Goal: Information Seeking & Learning: Learn about a topic

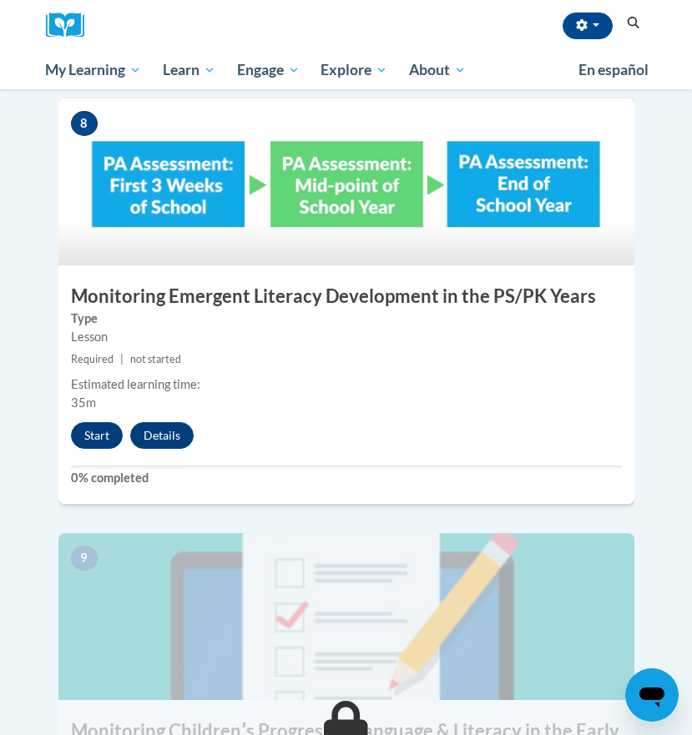
scroll to position [3620, 0]
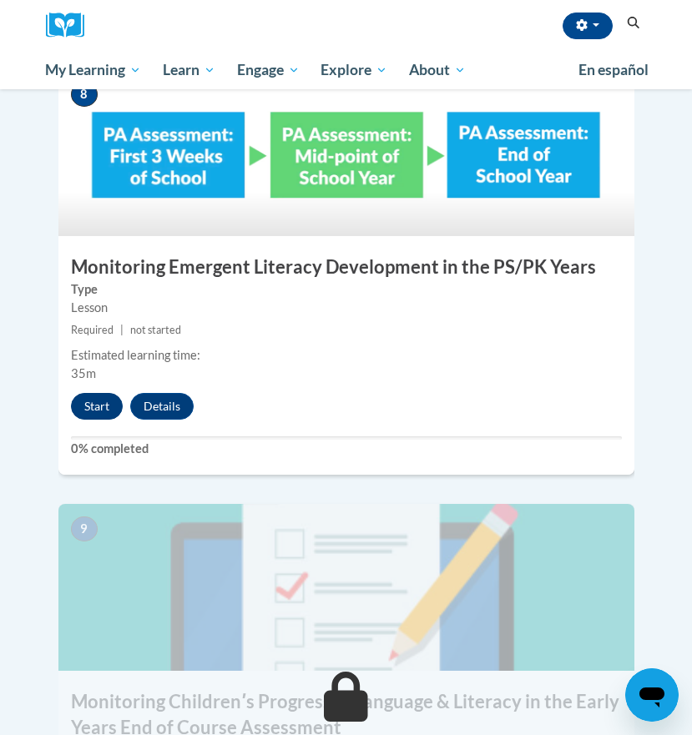
click at [84, 393] on button "Start" at bounding box center [97, 406] width 52 height 27
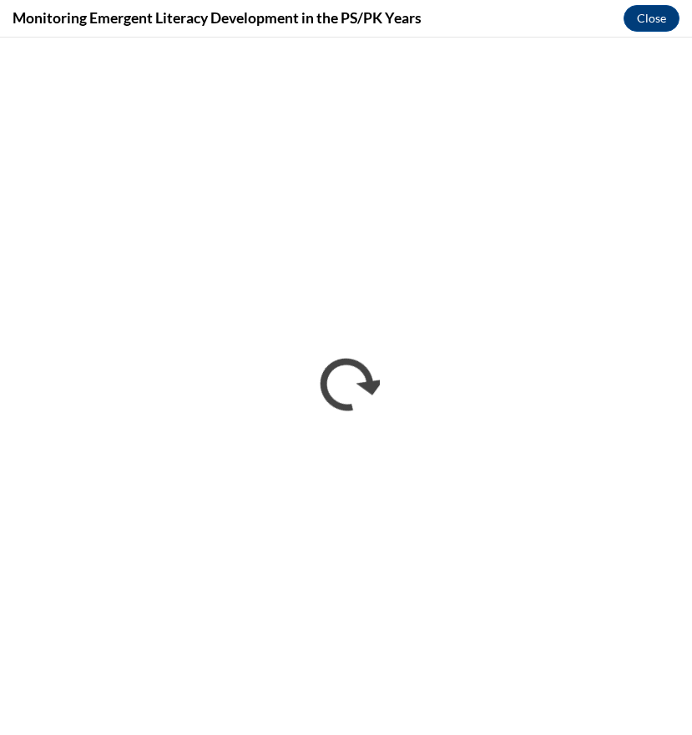
scroll to position [0, 0]
